Goal: Find specific fact: Locate a discrete piece of known information

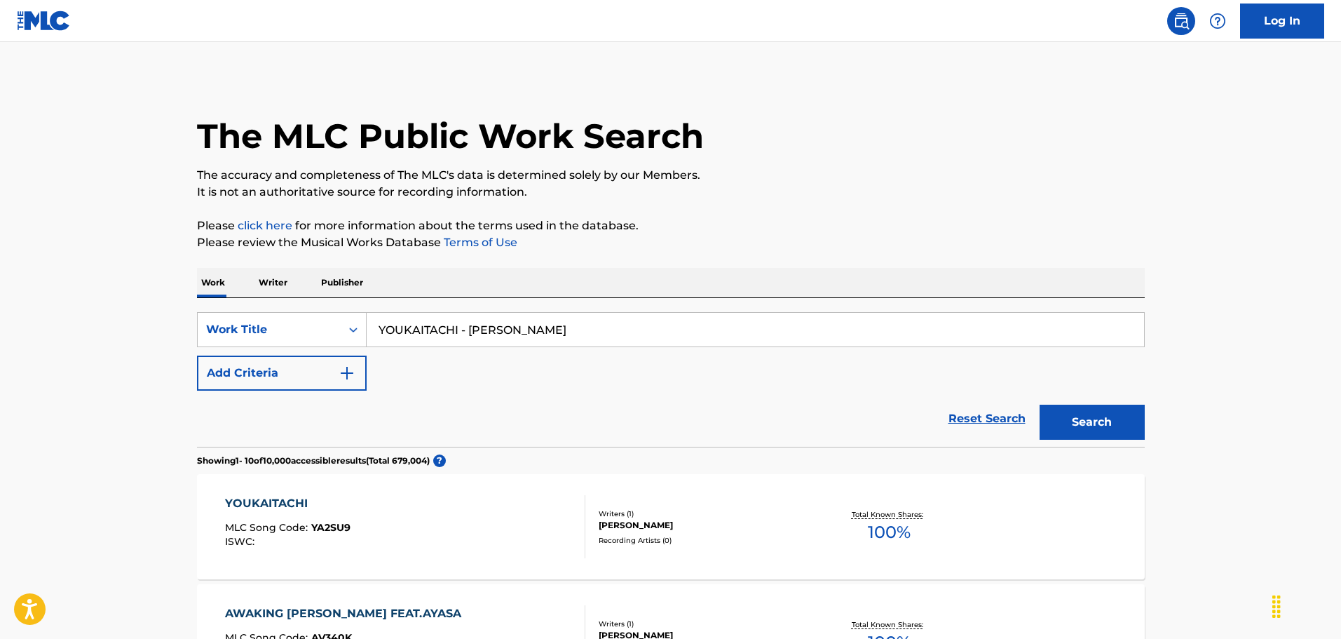
click at [358, 344] on div "SearchWithCriteria90677dcf-0d17-4573-b385-dc34be8c96b3 Work Title YOUKAITACHI -…" at bounding box center [671, 329] width 948 height 35
click at [470, 325] on input "ALABAO" at bounding box center [756, 330] width 778 height 34
paste input "cimafunk"
type input "ALABAO - cimafunk"
click at [1040, 405] on button "Search" at bounding box center [1092, 422] width 105 height 35
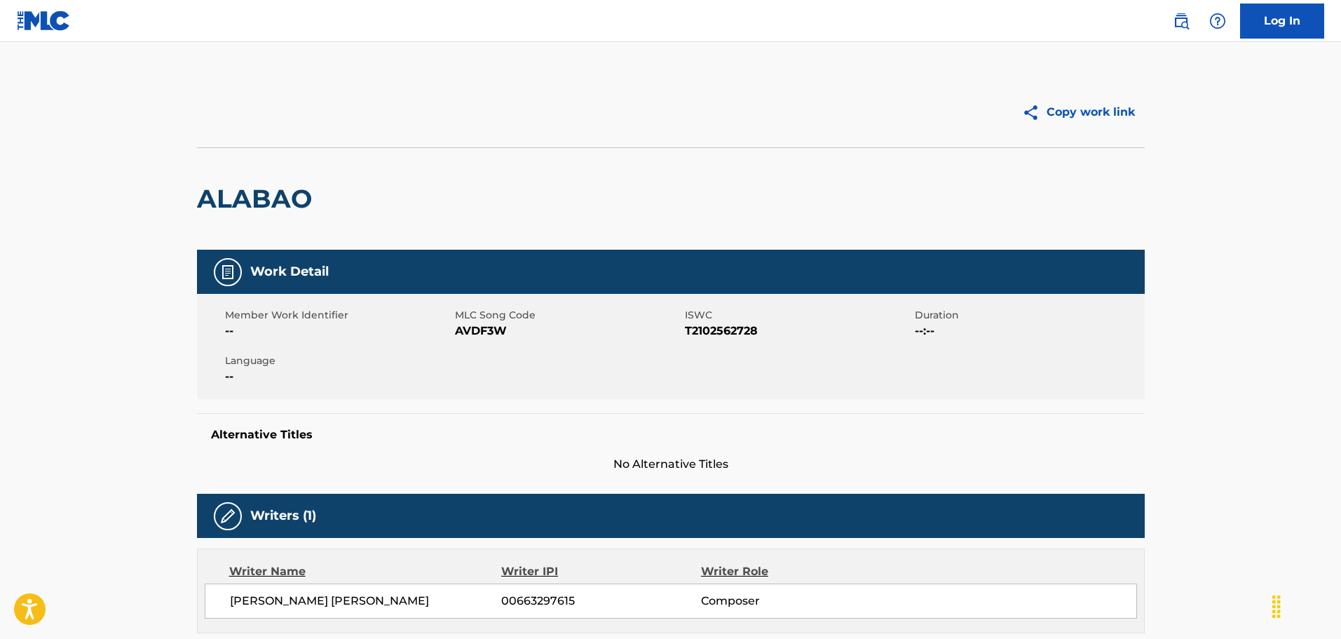
click at [266, 200] on h2 "ALABAO" at bounding box center [258, 199] width 122 height 32
copy h2 "ALABAO"
